Goal: Transaction & Acquisition: Purchase product/service

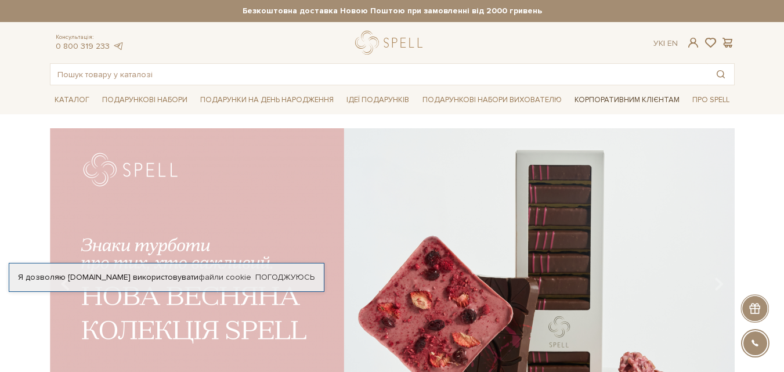
click at [596, 103] on link "Корпоративним клієнтам" at bounding box center [627, 100] width 114 height 20
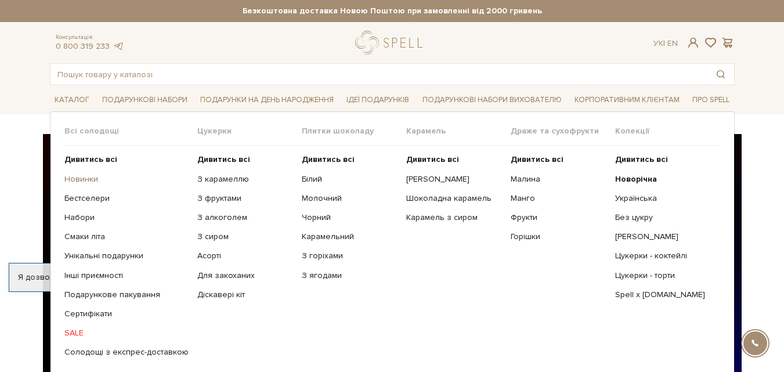
click at [82, 177] on link "Новинки" at bounding box center [126, 179] width 124 height 10
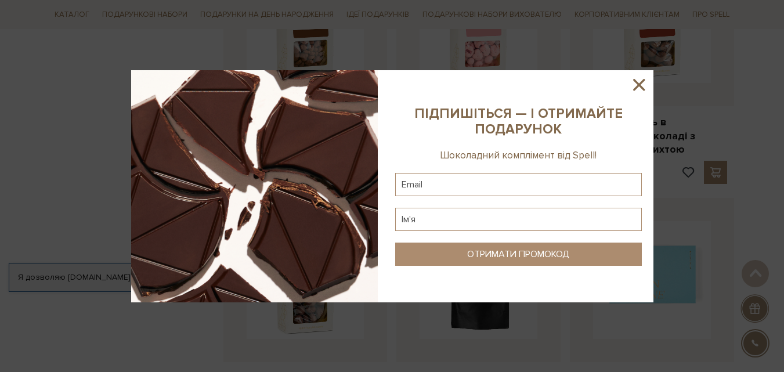
scroll to position [967, 0]
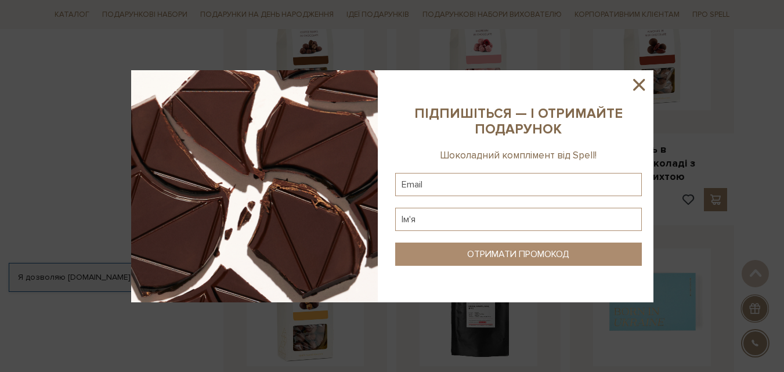
click at [638, 81] on icon at bounding box center [639, 85] width 20 height 20
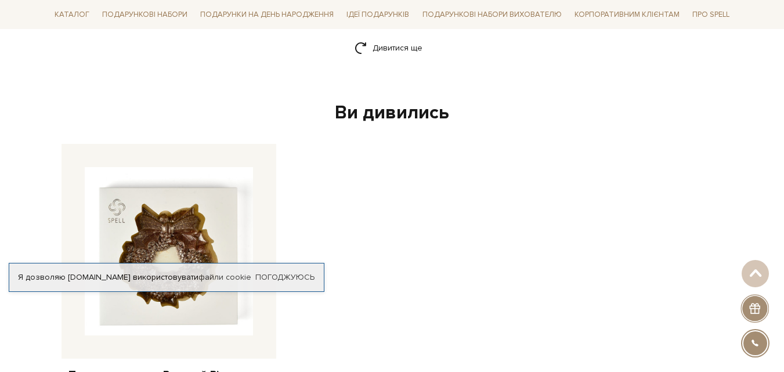
scroll to position [1677, 0]
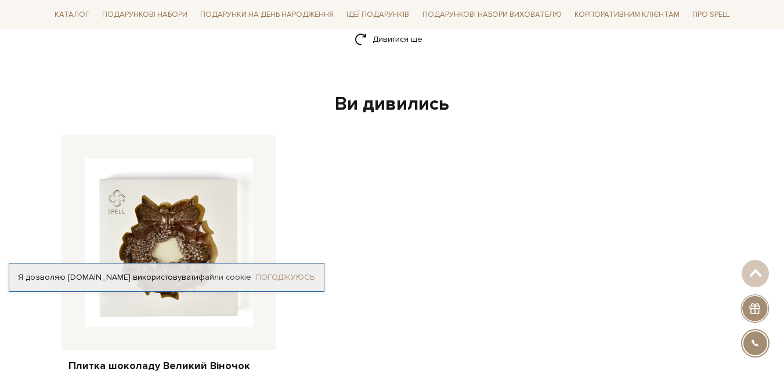
click at [295, 275] on link "Погоджуюсь" at bounding box center [284, 277] width 59 height 10
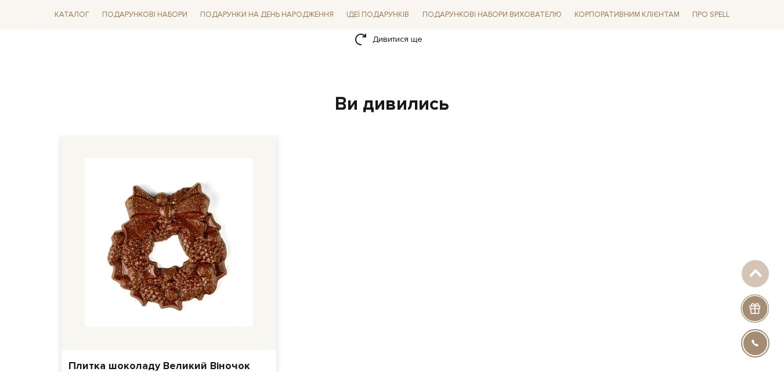
click at [204, 249] on img at bounding box center [169, 242] width 168 height 168
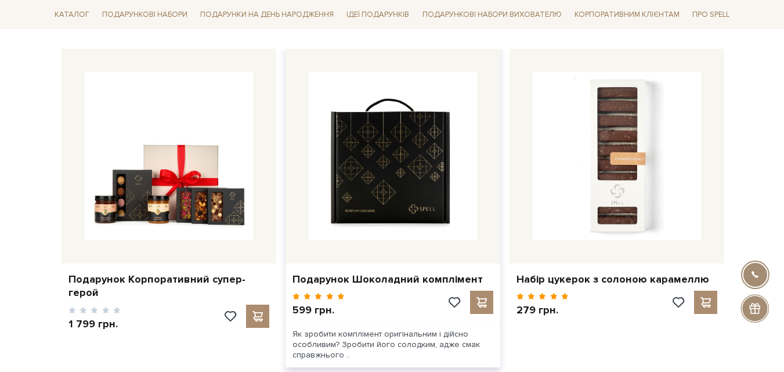
scroll to position [644, 0]
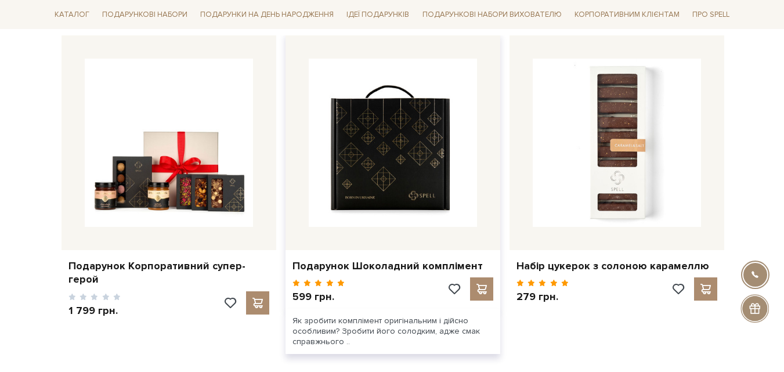
click at [388, 201] on img at bounding box center [393, 143] width 168 height 168
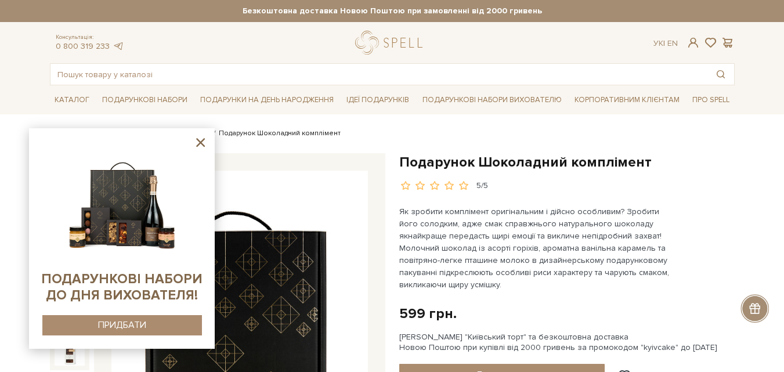
click at [197, 142] on icon at bounding box center [200, 142] width 15 height 15
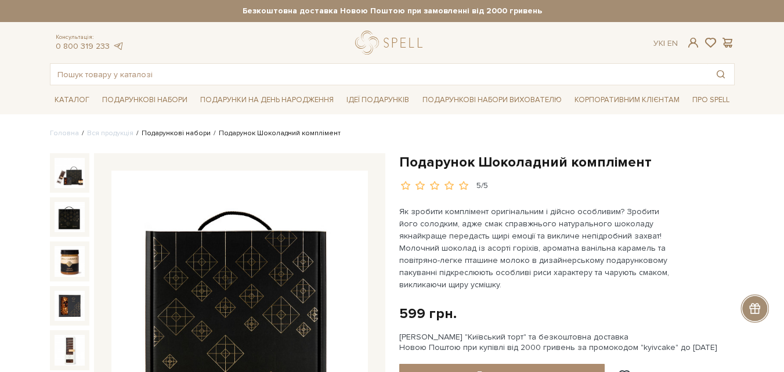
click at [181, 132] on link "Подарункові набори" at bounding box center [176, 133] width 69 height 9
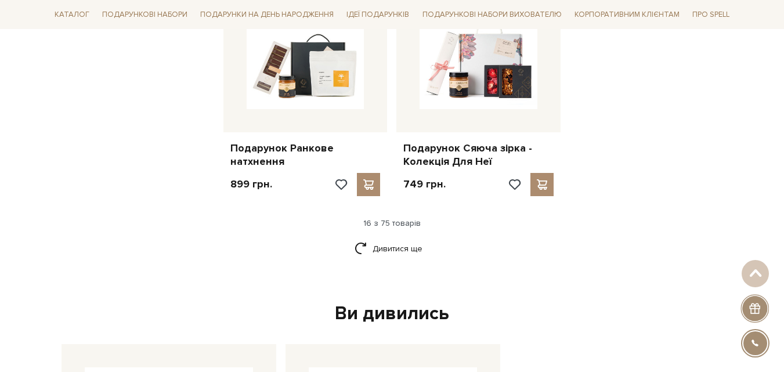
scroll to position [1482, 0]
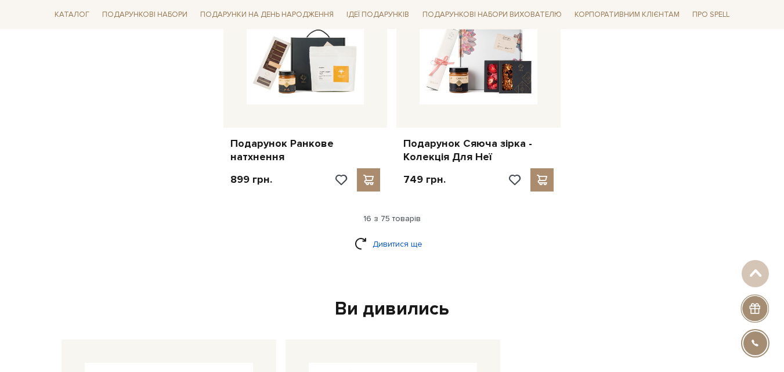
click at [371, 235] on link "Дивитися ще" at bounding box center [392, 244] width 75 height 20
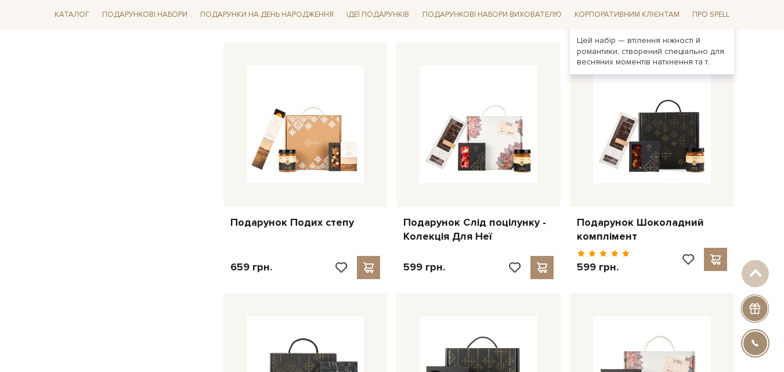
scroll to position [917, 0]
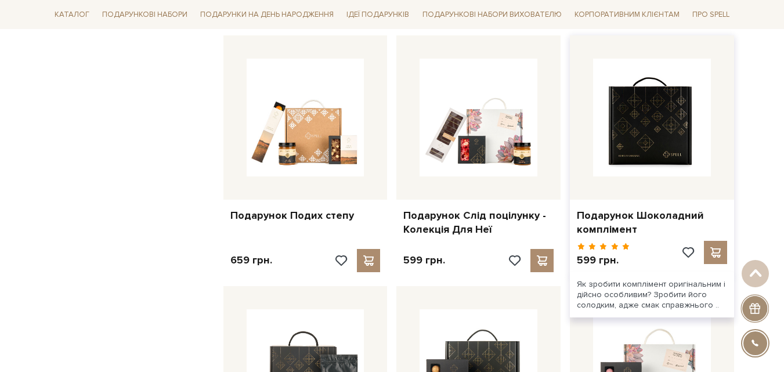
click at [644, 163] on img at bounding box center [652, 118] width 118 height 118
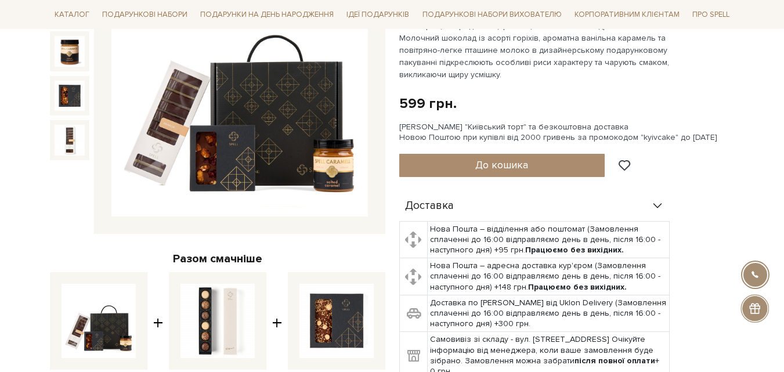
scroll to position [211, 0]
